Goal: Task Accomplishment & Management: Use online tool/utility

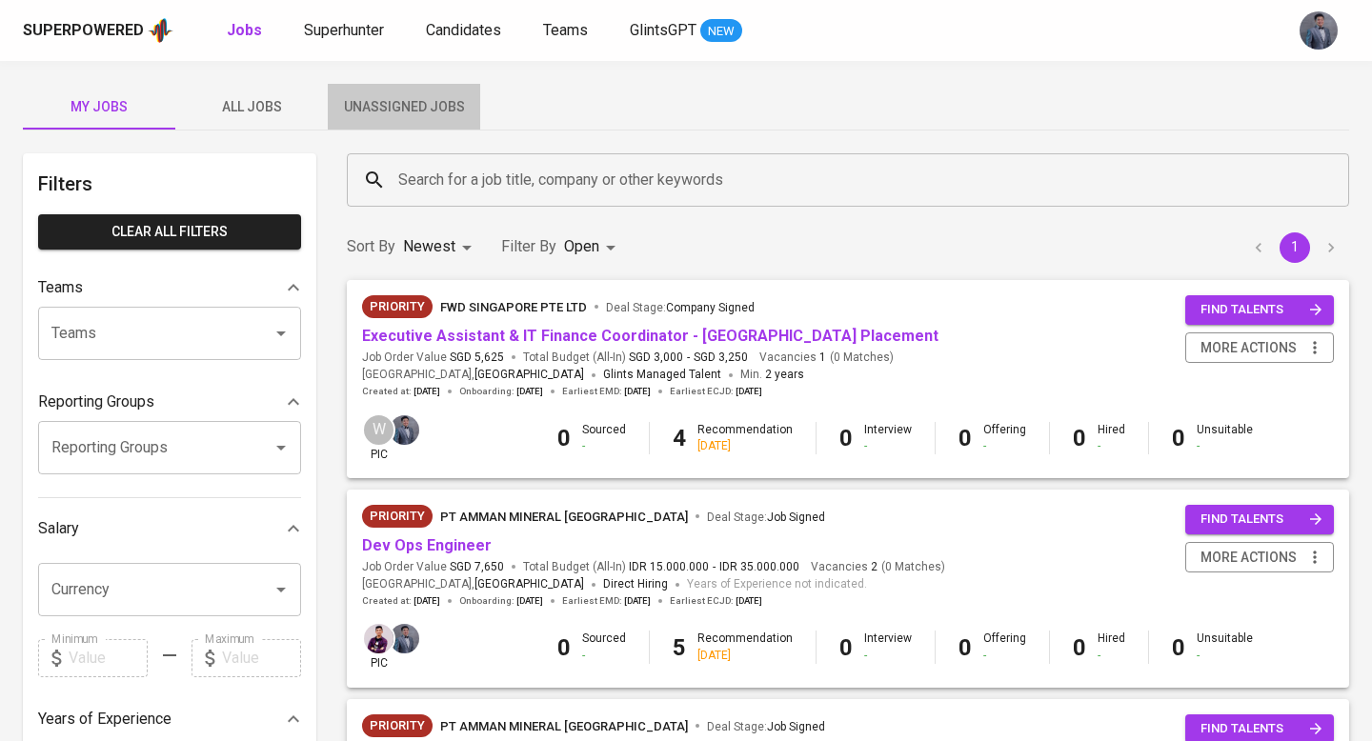
click at [436, 100] on span "Unassigned Jobs" at bounding box center [404, 107] width 130 height 24
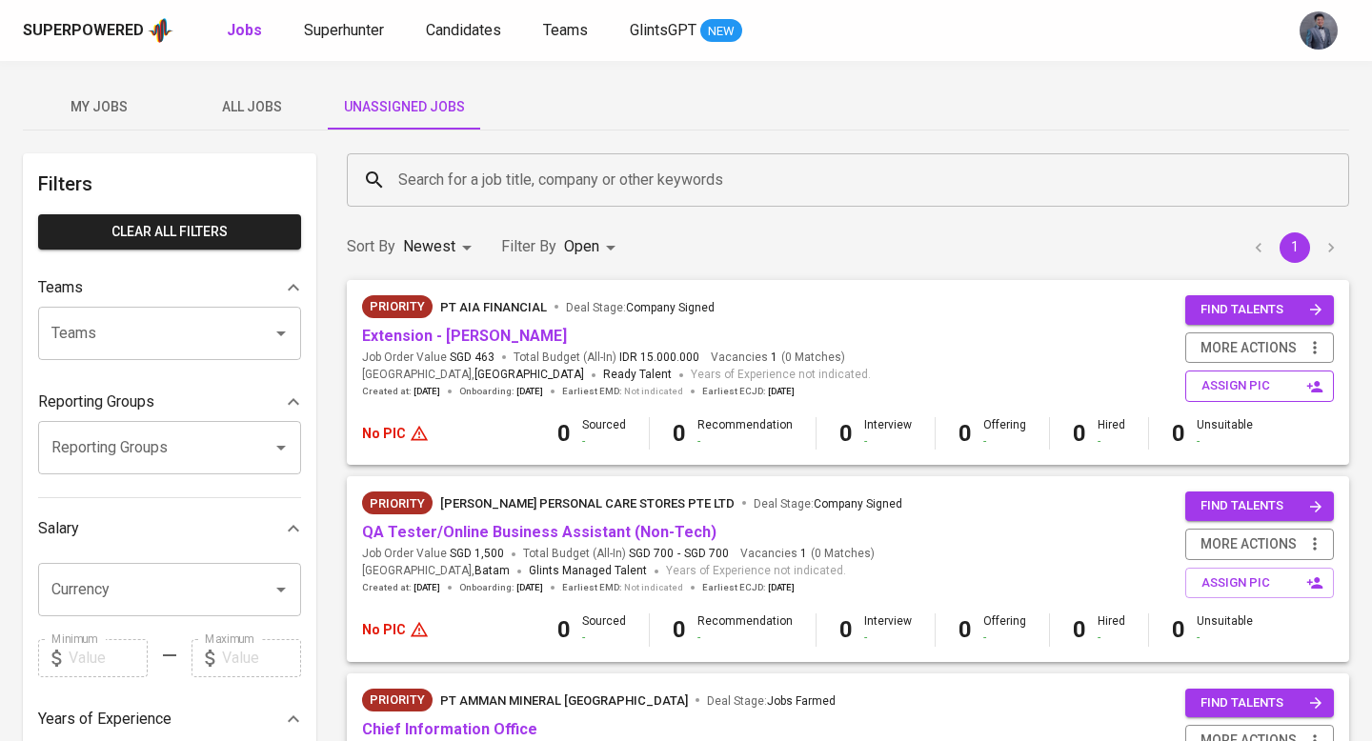
click at [1242, 395] on span "assign pic" at bounding box center [1262, 386] width 120 height 22
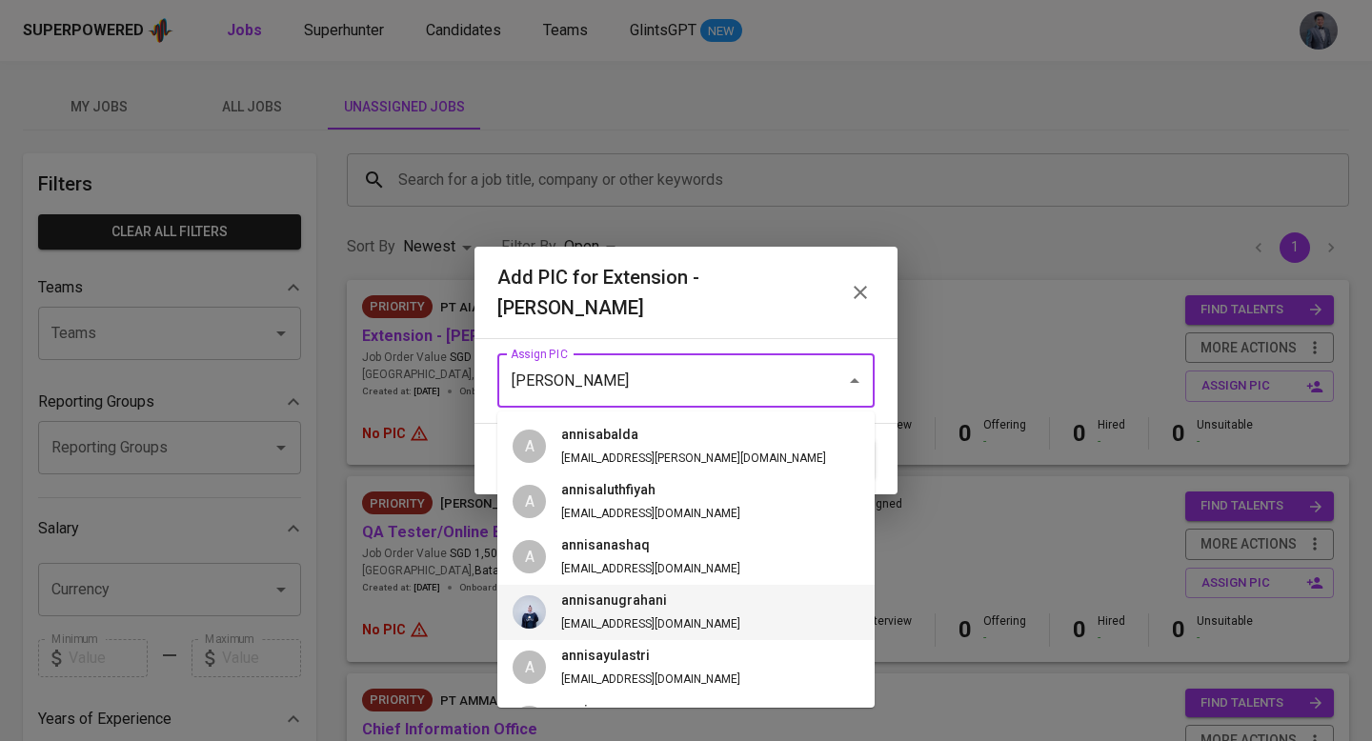
click at [626, 597] on h6 "annisanugrahani" at bounding box center [650, 601] width 179 height 21
type input "annisanugrahani"
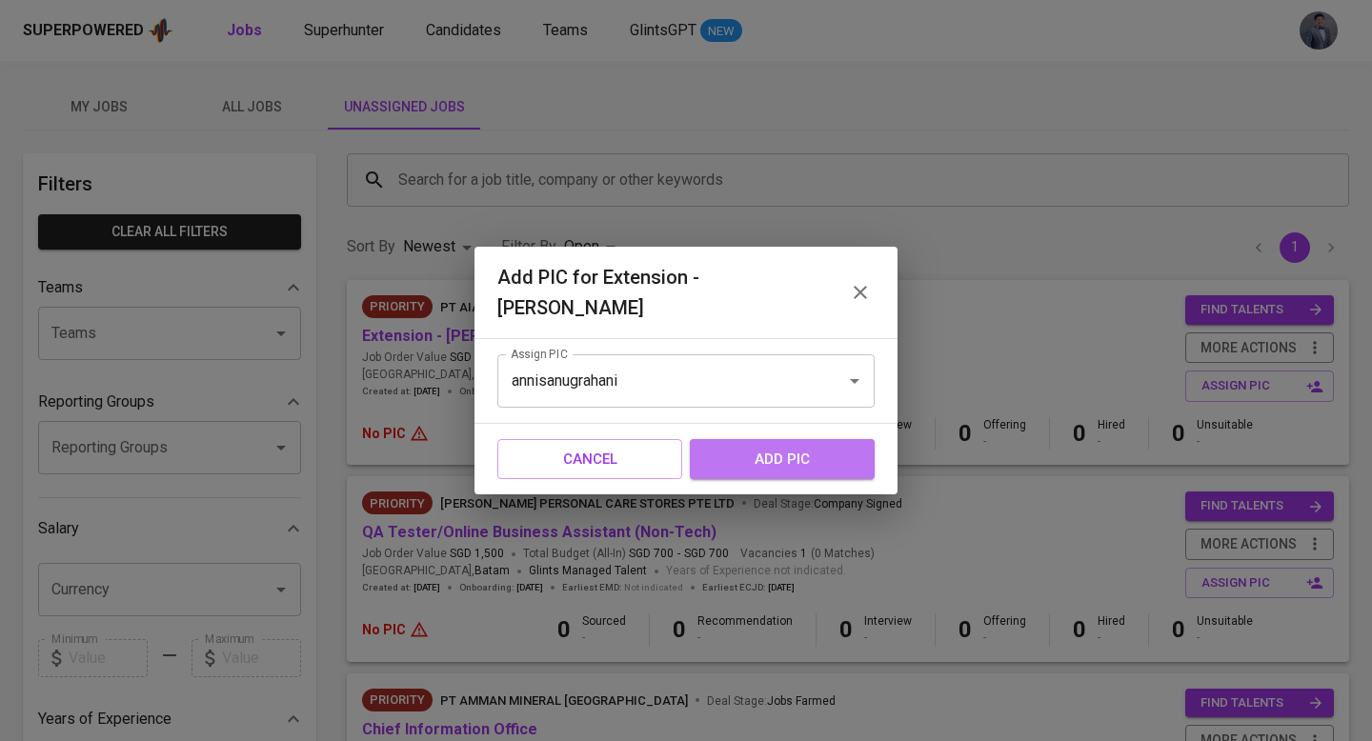
click at [793, 451] on span "add pic" at bounding box center [782, 459] width 143 height 25
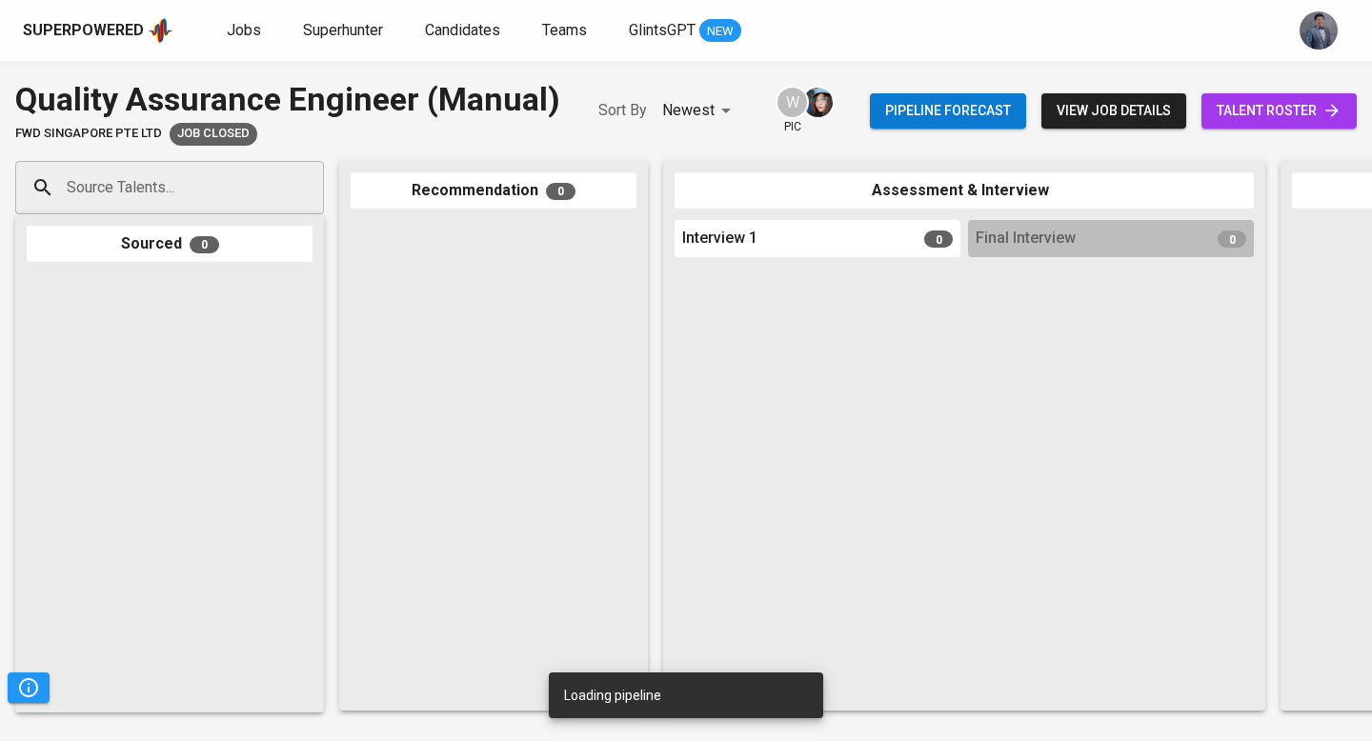
click at [1138, 118] on span "view job details" at bounding box center [1114, 111] width 114 height 24
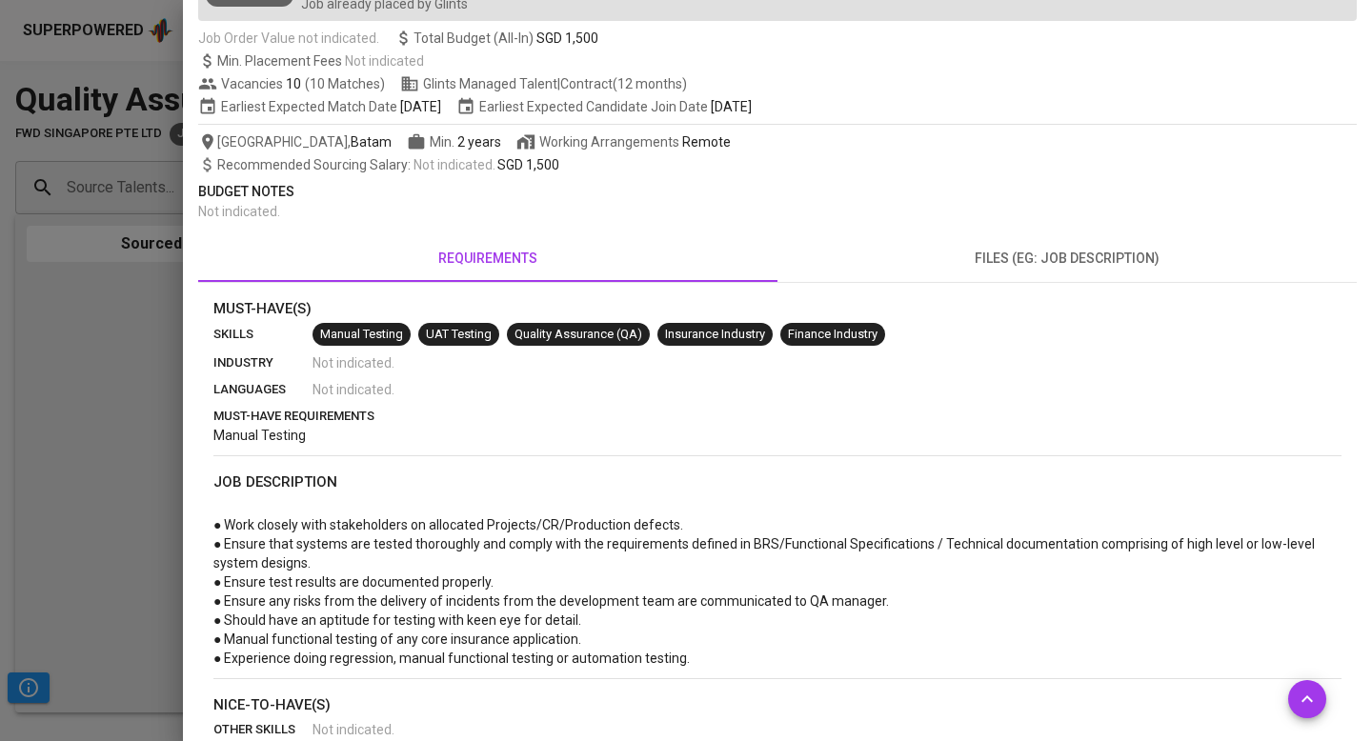
scroll to position [151, 0]
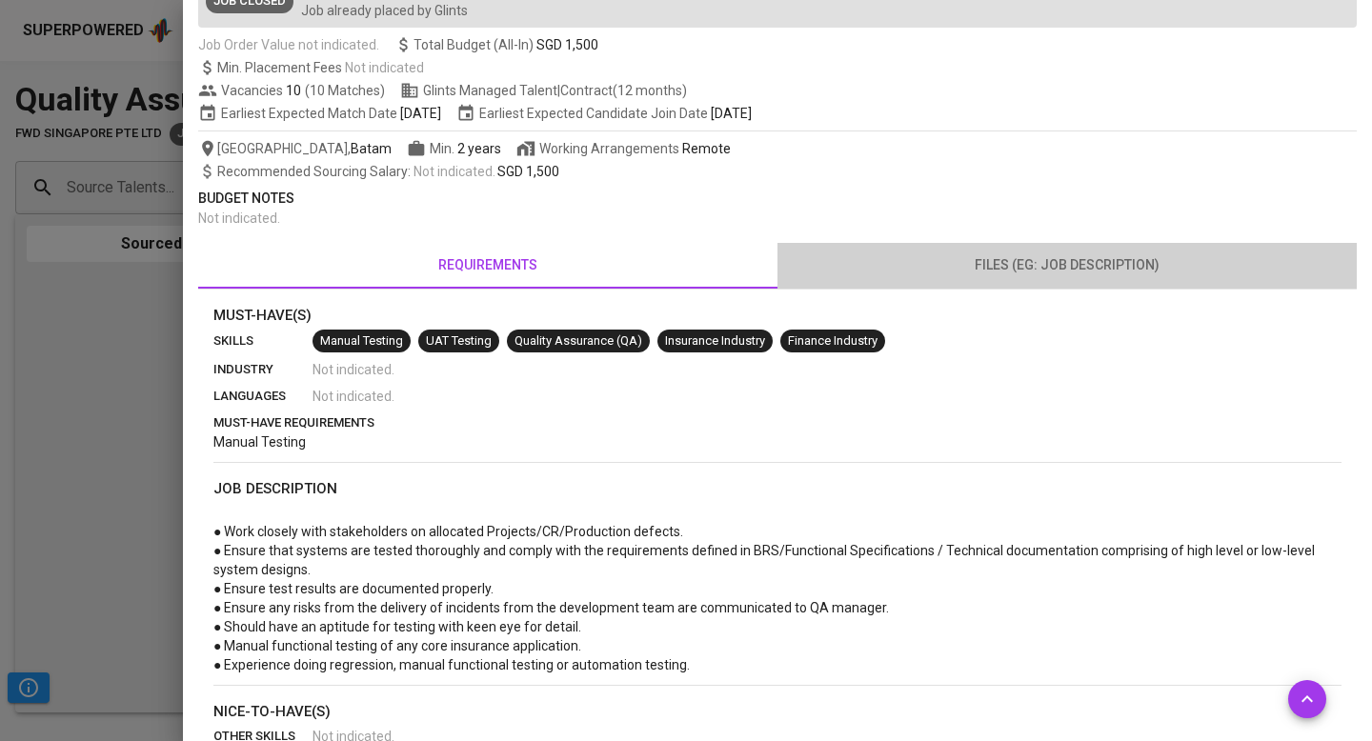
click at [1036, 258] on span "files (eg: job description)" at bounding box center [1067, 265] width 557 height 24
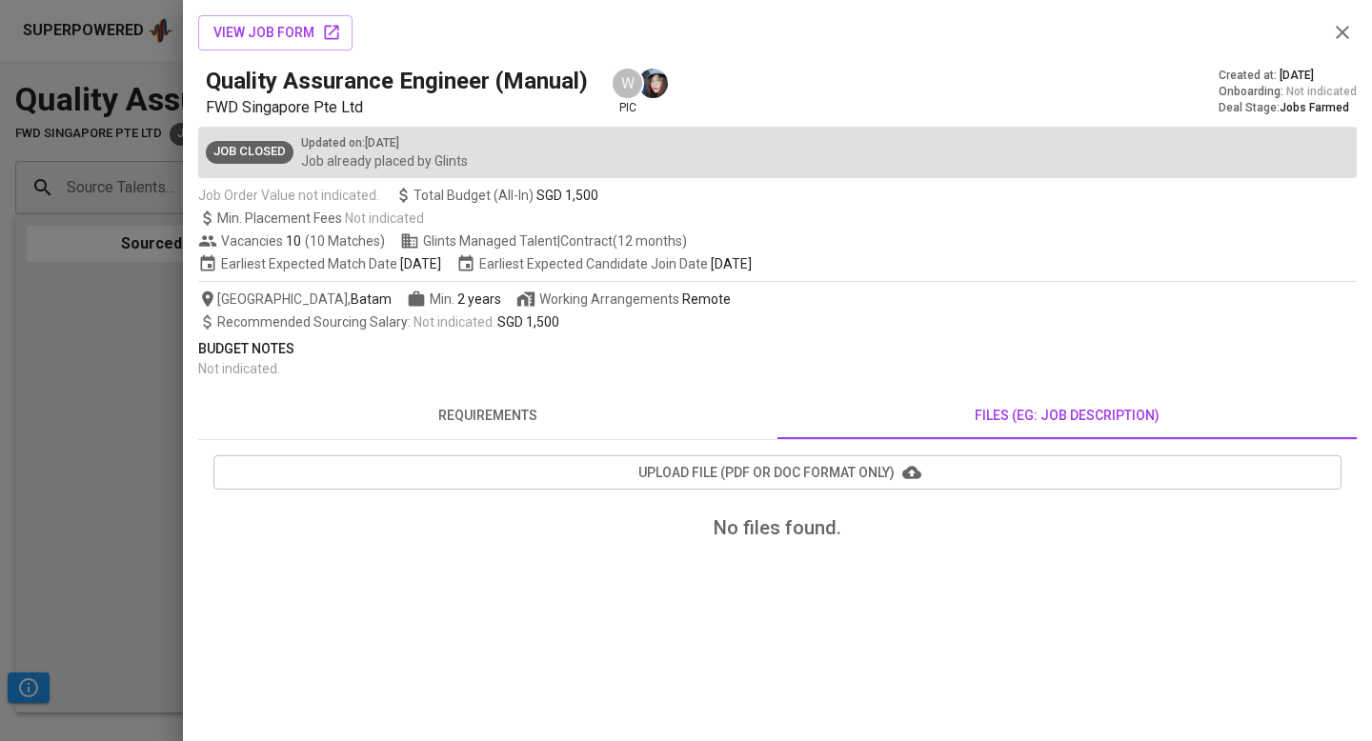
drag, startPoint x: 510, startPoint y: 407, endPoint x: 697, endPoint y: 333, distance: 201.0
click at [510, 407] on span "requirements" at bounding box center [488, 416] width 557 height 24
